Goal: Information Seeking & Learning: Check status

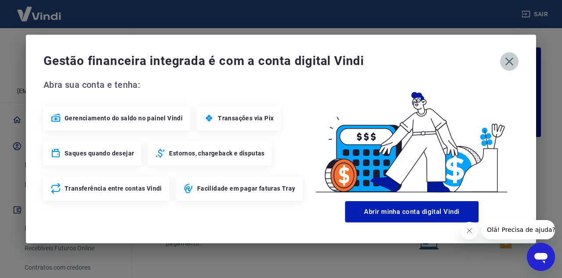
click at [510, 63] on icon "button" at bounding box center [509, 61] width 14 height 14
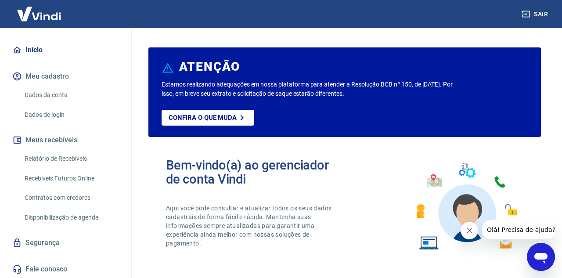
scroll to position [69, 0]
click at [50, 95] on link "Dados da conta" at bounding box center [71, 95] width 100 height 18
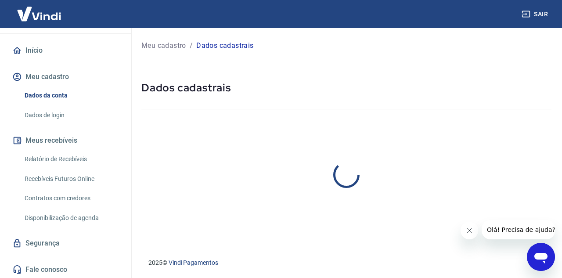
select select "SP"
select select "business"
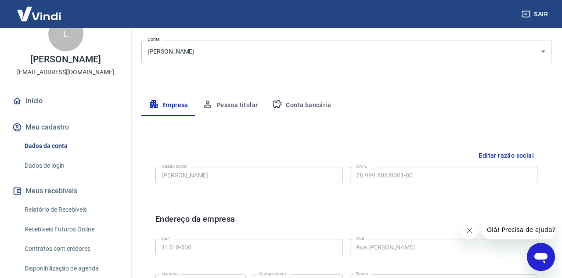
scroll to position [11, 0]
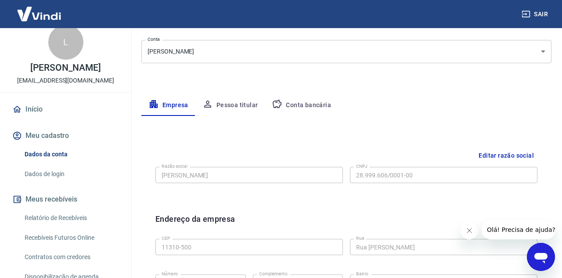
click at [60, 215] on link "Relatório de Recebíveis" at bounding box center [71, 218] width 100 height 18
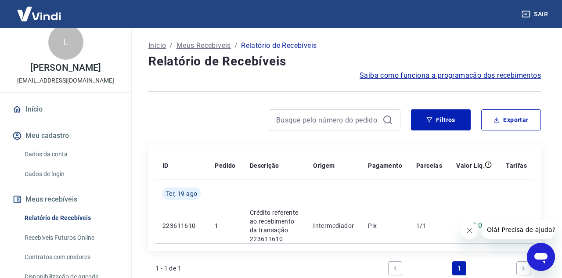
click at [394, 77] on span "Saiba como funciona a programação dos recebimentos" at bounding box center [449, 75] width 181 height 11
click at [65, 119] on div "Início Meu cadastro Dados da conta Dados de login Meus recebíveis Relatório de …" at bounding box center [65, 219] width 131 height 238
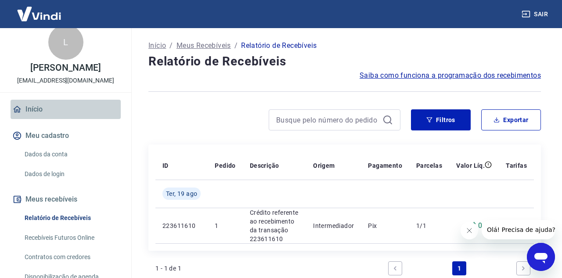
click at [65, 116] on link "Início" at bounding box center [66, 109] width 110 height 19
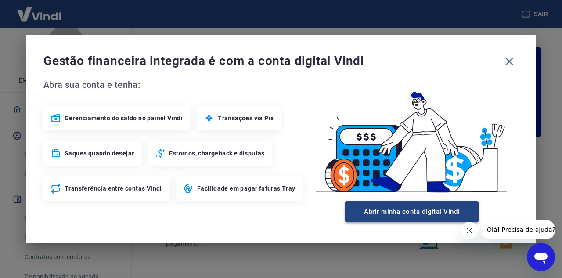
click at [441, 208] on button "Abrir minha conta digital Vindi" at bounding box center [411, 211] width 133 height 21
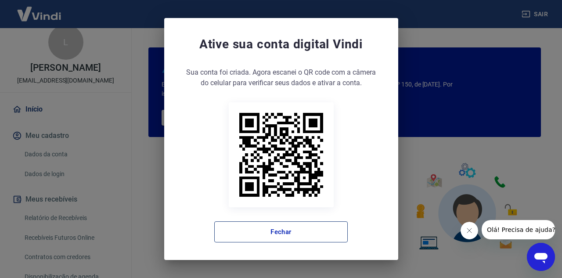
click at [272, 228] on button "Fechar" at bounding box center [280, 231] width 133 height 21
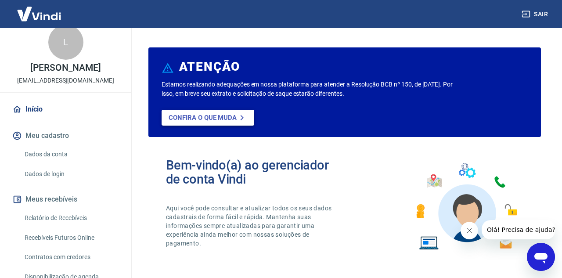
click at [192, 112] on link "Confira o que muda" at bounding box center [208, 118] width 93 height 16
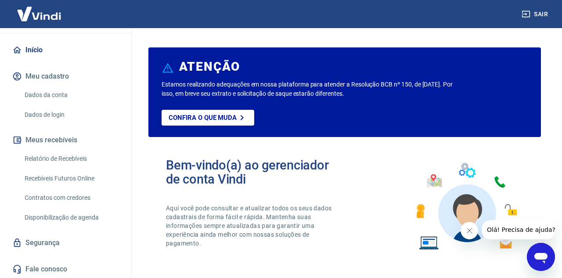
scroll to position [69, 0]
click at [83, 177] on link "Recebíveis Futuros Online" at bounding box center [71, 179] width 100 height 18
click at [75, 99] on link "Dados da conta" at bounding box center [71, 95] width 100 height 18
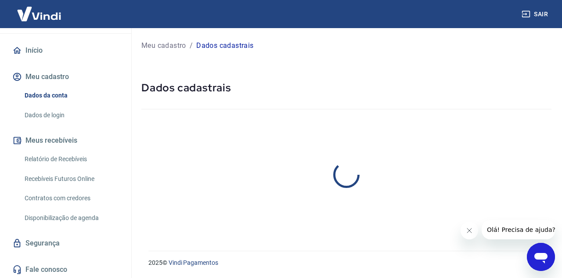
select select "SP"
select select "business"
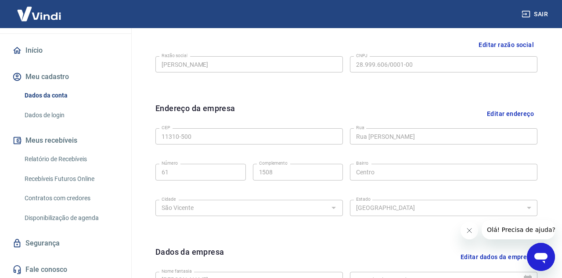
scroll to position [127, 0]
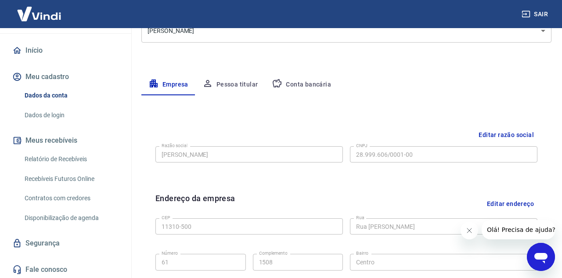
click at [68, 111] on link "Dados de login" at bounding box center [71, 115] width 100 height 18
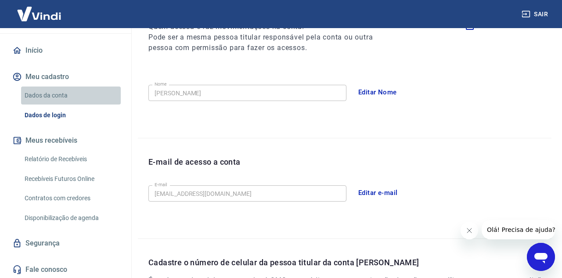
click at [79, 93] on link "Dados da conta" at bounding box center [71, 95] width 100 height 18
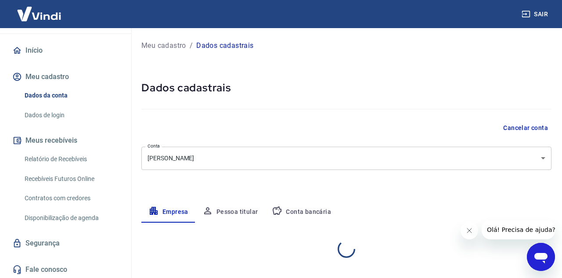
select select "SP"
select select "business"
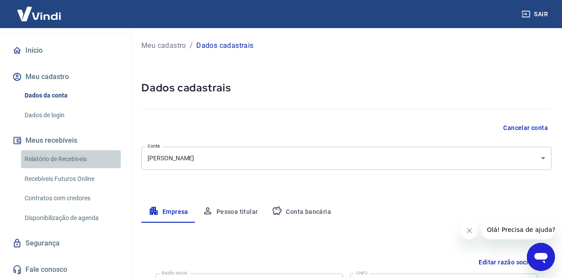
click at [64, 164] on link "Relatório de Recebíveis" at bounding box center [71, 159] width 100 height 18
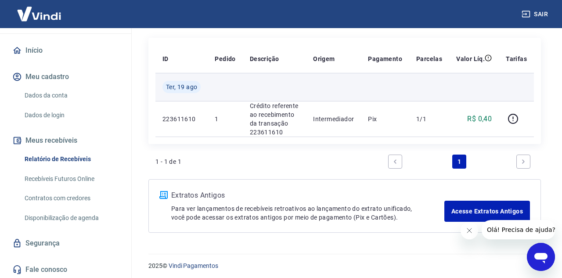
scroll to position [110, 0]
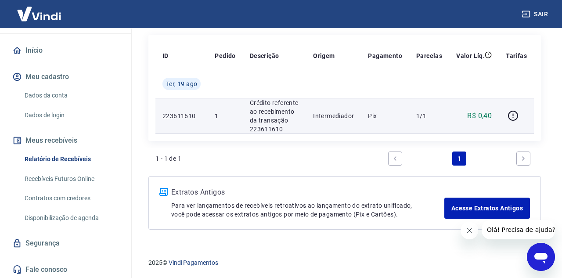
click at [279, 112] on p "Crédito referente ao recebimento da transação 223611610" at bounding box center [274, 115] width 49 height 35
click at [351, 117] on p "Intermediador" at bounding box center [333, 115] width 41 height 9
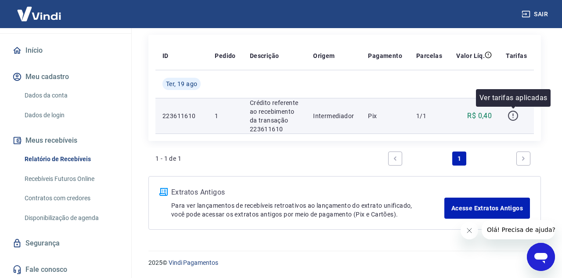
click at [510, 115] on icon "button" at bounding box center [512, 115] width 11 height 11
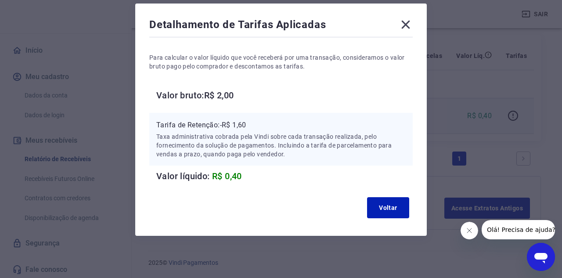
scroll to position [39, 0]
click at [402, 24] on icon at bounding box center [406, 25] width 14 height 14
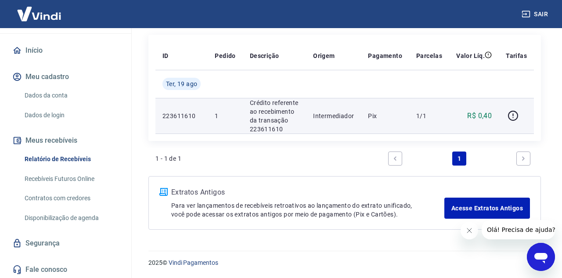
click at [195, 117] on p "223611610" at bounding box center [181, 115] width 38 height 9
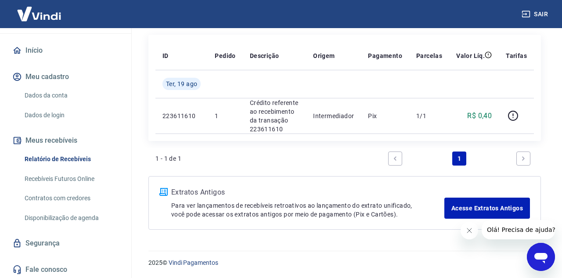
scroll to position [110, 0]
click at [72, 182] on link "Recebíveis Futuros Online" at bounding box center [71, 179] width 100 height 18
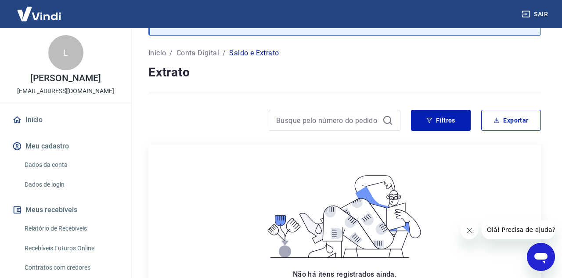
scroll to position [35, 0]
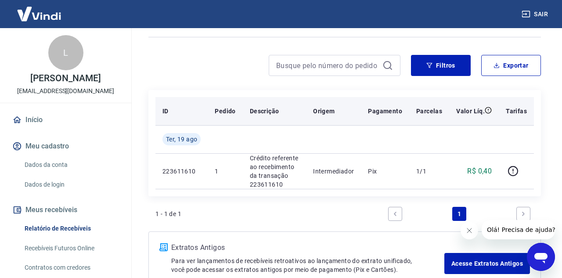
scroll to position [82, 0]
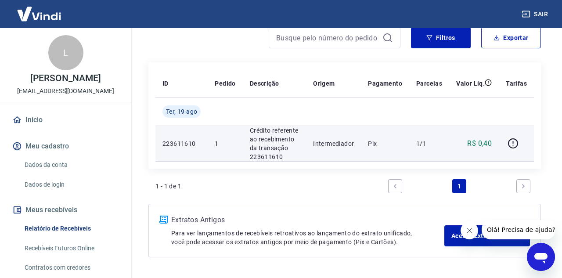
click at [337, 140] on p "Intermediador" at bounding box center [333, 143] width 41 height 9
drag, startPoint x: 271, startPoint y: 129, endPoint x: 292, endPoint y: 156, distance: 34.0
click at [292, 156] on p "Crédito referente ao recebimento da transação 223611610" at bounding box center [274, 143] width 49 height 35
click at [515, 142] on icon "button" at bounding box center [512, 143] width 11 height 11
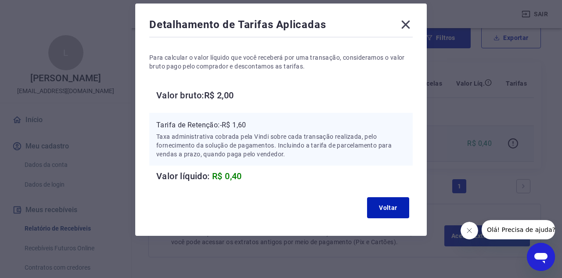
click at [394, 219] on div "Voltar" at bounding box center [280, 208] width 263 height 28
click at [394, 210] on button "Voltar" at bounding box center [388, 207] width 42 height 21
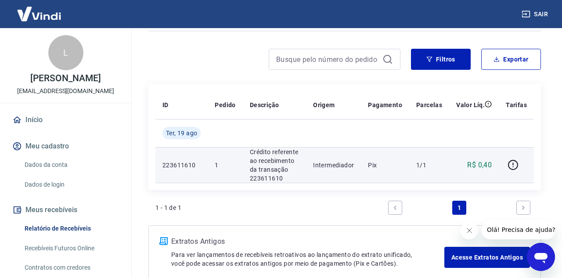
scroll to position [57, 0]
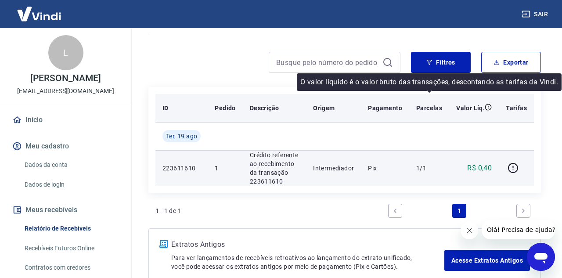
click at [487, 107] on icon at bounding box center [488, 107] width 7 height 7
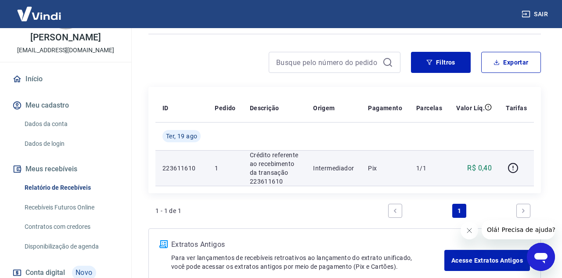
scroll to position [51, 0]
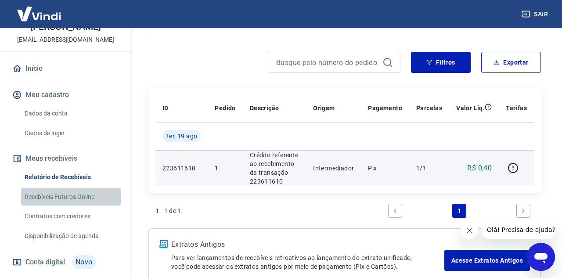
click at [92, 197] on link "Recebíveis Futuros Online" at bounding box center [71, 197] width 100 height 18
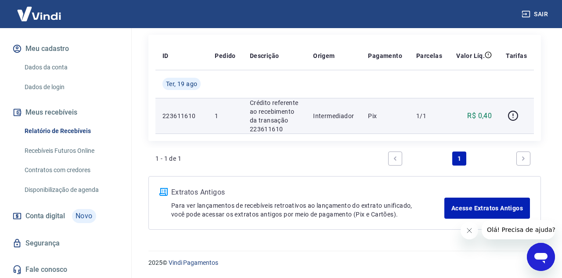
scroll to position [110, 0]
click at [533, 256] on icon "Abrir janela de mensagens" at bounding box center [541, 257] width 16 height 16
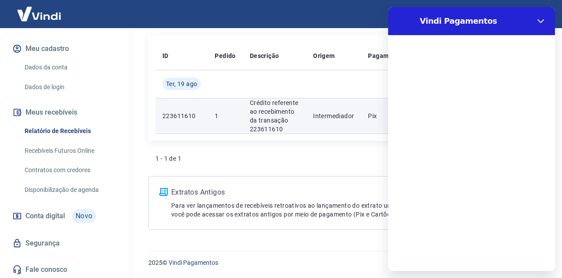
scroll to position [0, 0]
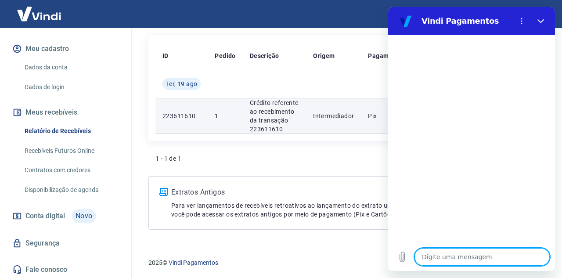
click at [440, 256] on textarea at bounding box center [481, 257] width 135 height 18
type textarea "o"
type textarea "x"
type textarea "ol"
type textarea "x"
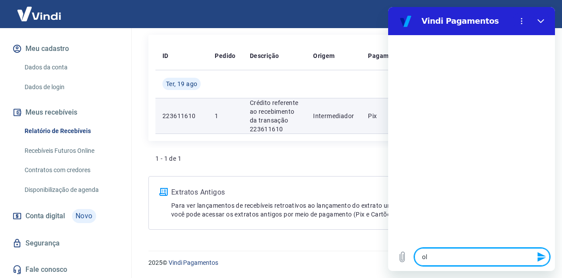
type textarea "ola"
type textarea "x"
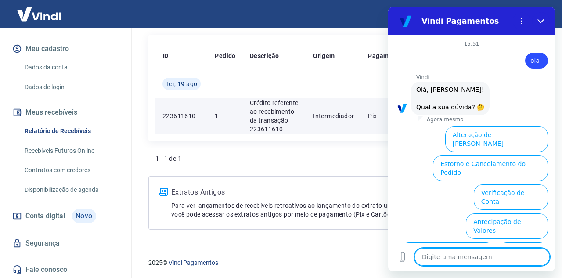
scroll to position [64, 0]
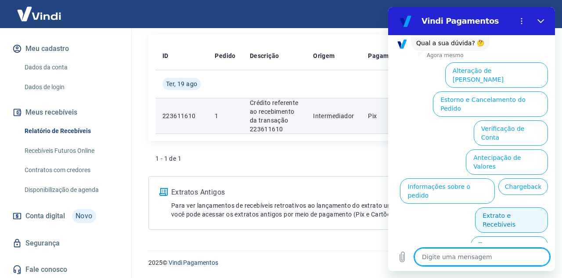
click at [516, 207] on button "Extrato e Recebíveis" at bounding box center [511, 219] width 73 height 25
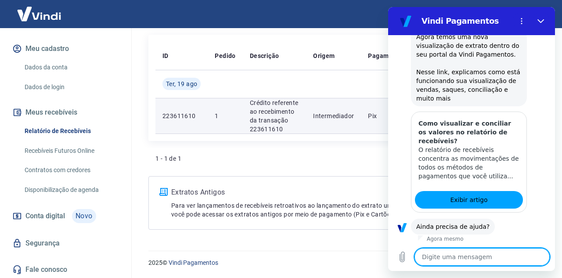
scroll to position [142, 0]
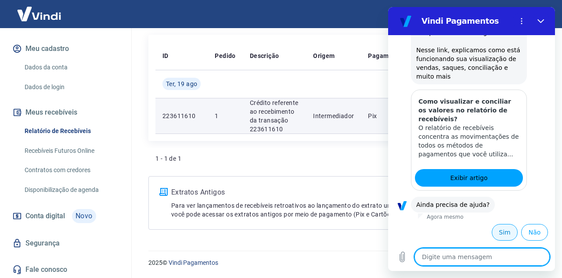
click at [501, 233] on button "Sim" at bounding box center [505, 232] width 26 height 17
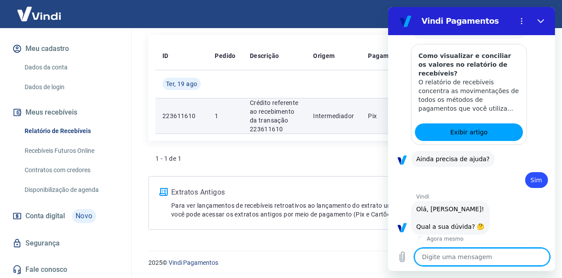
scroll to position [371, 0]
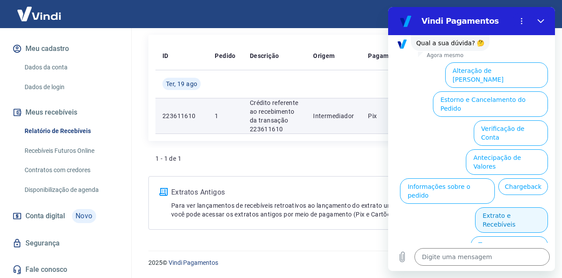
click at [511, 207] on button "Extrato e Recebíveis" at bounding box center [511, 219] width 73 height 25
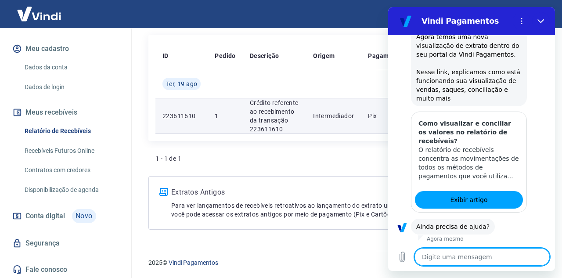
scroll to position [449, 0]
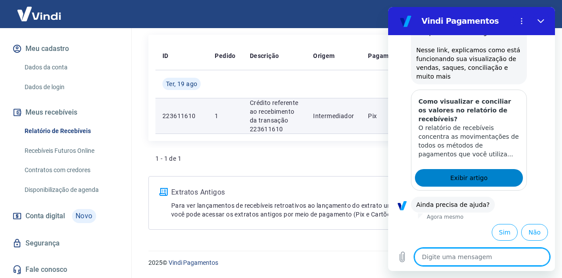
click at [490, 177] on link "Exibir artigo" at bounding box center [469, 178] width 108 height 18
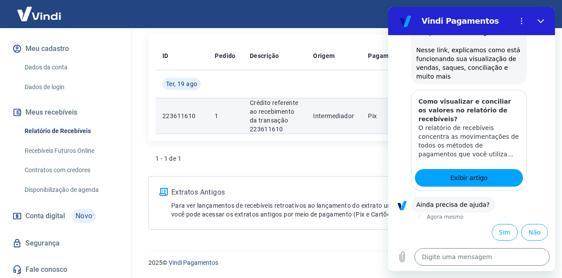
click at [361, 140] on div "ID Pedido Descrição Origem Pagamento Parcelas Valor Líq. Tarifas Ter, 19 ago 22…" at bounding box center [344, 88] width 392 height 106
click at [537, 21] on button "Fechar" at bounding box center [541, 21] width 18 height 18
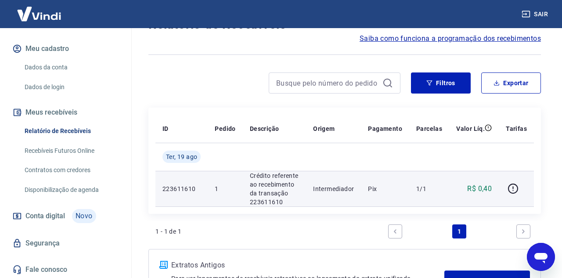
scroll to position [24, 0]
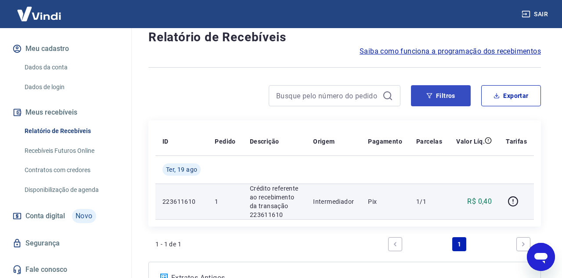
click at [452, 101] on button "Filtros" at bounding box center [441, 95] width 60 height 21
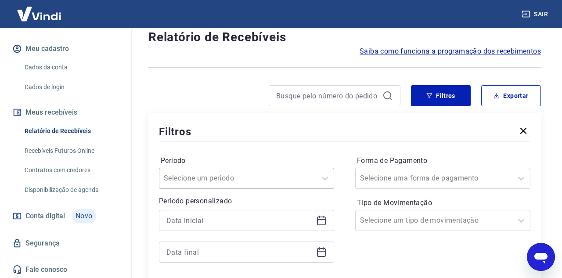
click at [284, 180] on div "Selecione um período" at bounding box center [246, 178] width 175 height 21
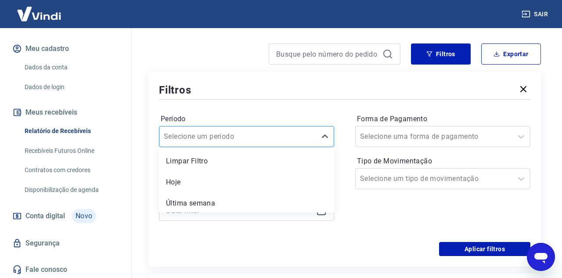
scroll to position [66, 0]
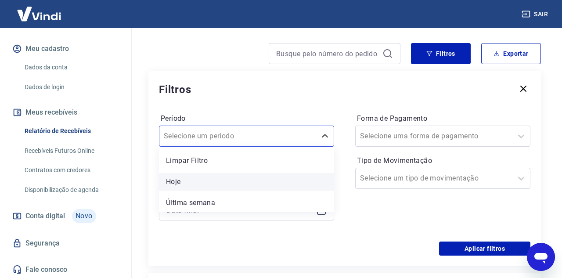
click at [243, 177] on div "Hoje" at bounding box center [246, 182] width 175 height 18
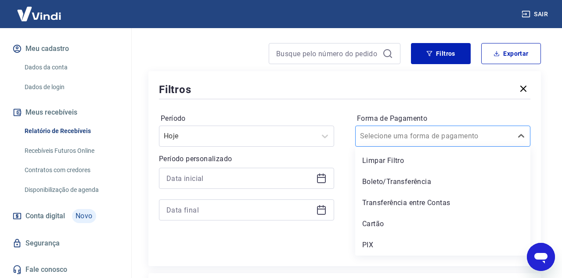
click at [438, 135] on div "Selecione uma forma de pagamento" at bounding box center [434, 136] width 148 height 11
click at [383, 237] on div "PIX" at bounding box center [442, 245] width 175 height 18
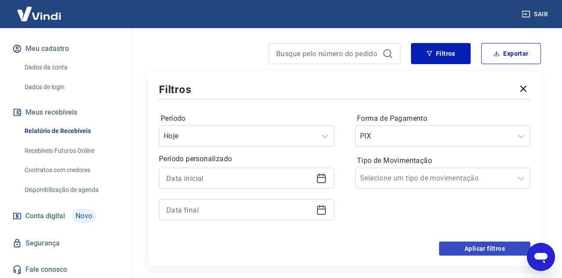
click at [467, 242] on button "Aplicar filtros" at bounding box center [484, 248] width 91 height 14
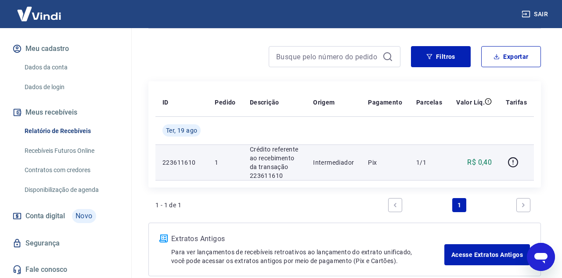
scroll to position [64, 0]
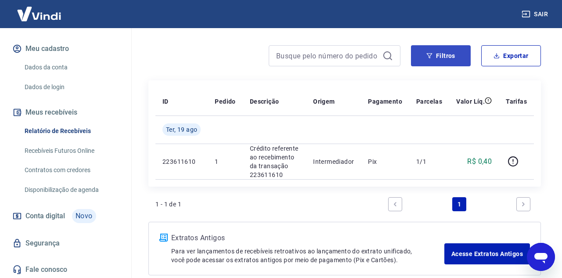
click at [450, 57] on button "Filtros" at bounding box center [441, 55] width 60 height 21
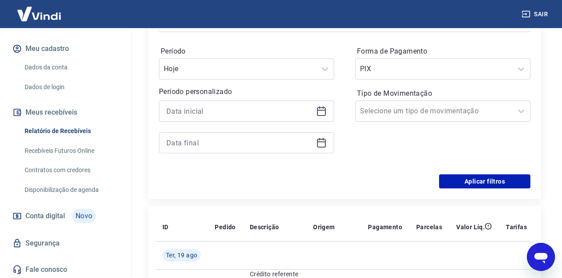
scroll to position [158, 0]
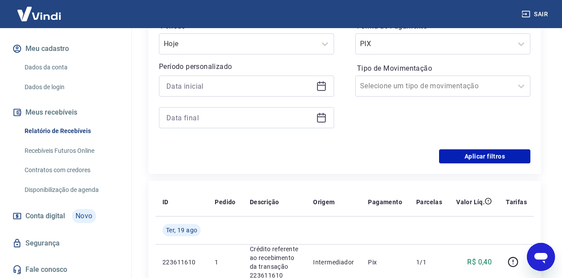
click at [70, 268] on link "Fale conosco" at bounding box center [66, 269] width 110 height 19
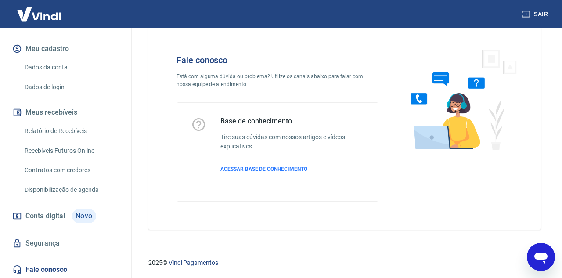
scroll to position [19, 0]
click at [267, 171] on span "ACESSAR BASE DE CONHECIMENTO" at bounding box center [263, 169] width 87 height 6
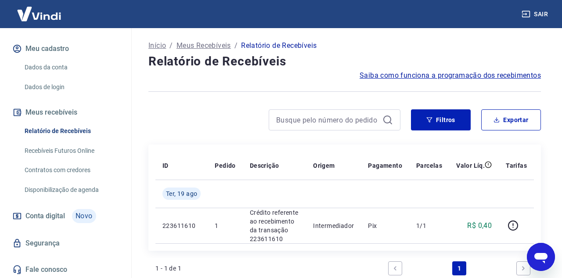
scroll to position [0, 0]
type textarea "x"
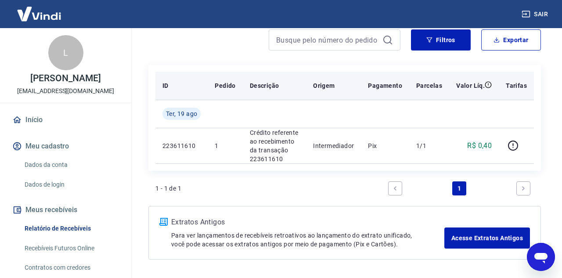
scroll to position [87, 0]
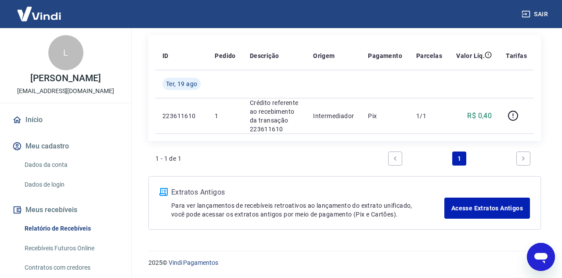
scroll to position [110, 0]
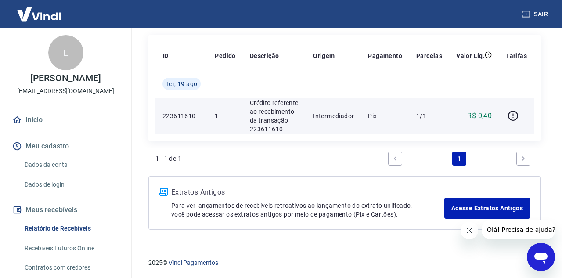
scroll to position [110, 0]
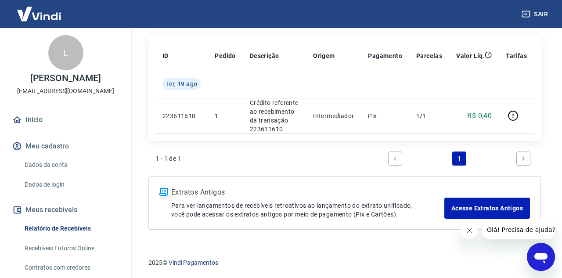
click at [75, 228] on link "Relatório de Recebíveis" at bounding box center [71, 228] width 100 height 18
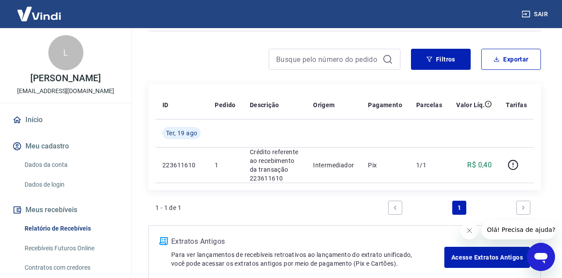
scroll to position [24, 0]
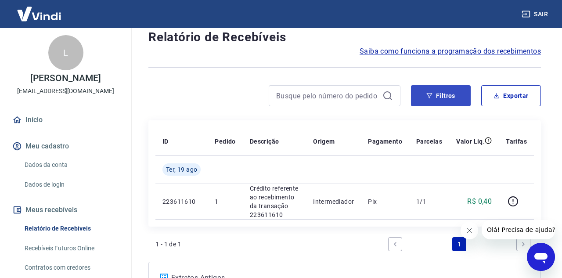
click at [420, 90] on button "Filtros" at bounding box center [441, 95] width 60 height 21
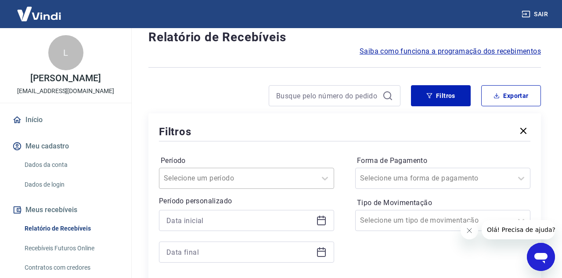
click at [294, 186] on div "Selecione um período" at bounding box center [246, 178] width 175 height 21
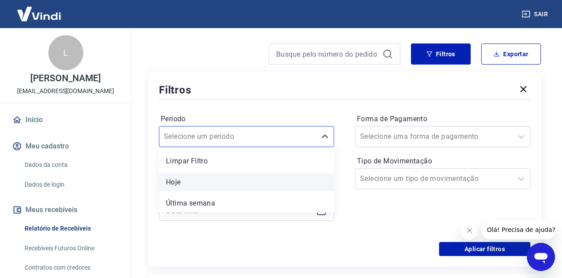
scroll to position [66, 0]
click at [279, 178] on div "Hoje" at bounding box center [246, 182] width 175 height 18
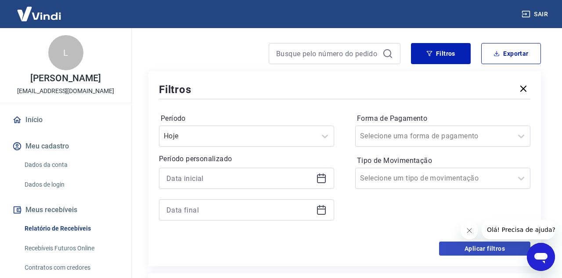
click at [451, 248] on button "Aplicar filtros" at bounding box center [484, 248] width 91 height 14
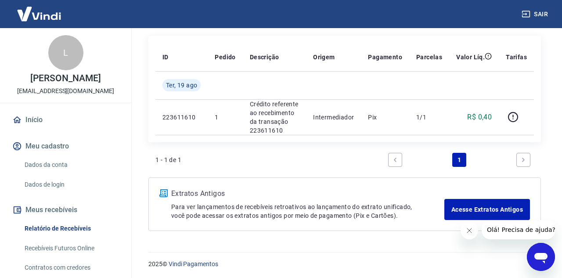
scroll to position [108, 0]
click at [88, 244] on link "Recebíveis Futuros Online" at bounding box center [71, 248] width 100 height 18
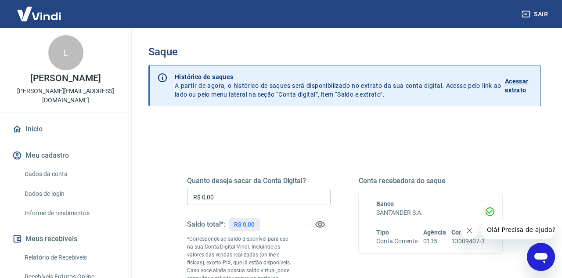
click at [522, 83] on p "Acessar extrato" at bounding box center [519, 86] width 29 height 18
